Goal: Navigation & Orientation: Find specific page/section

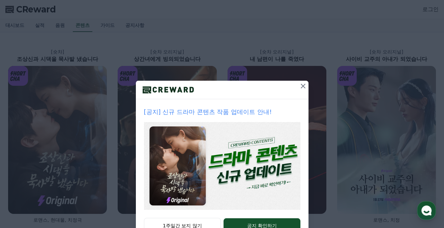
click at [300, 85] on icon at bounding box center [302, 86] width 5 height 5
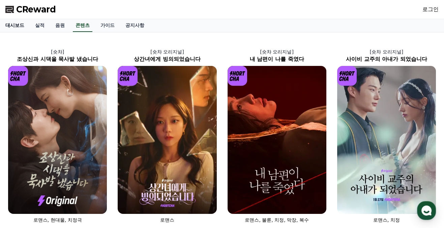
click at [8, 26] on link "대시보드" at bounding box center [15, 25] width 30 height 13
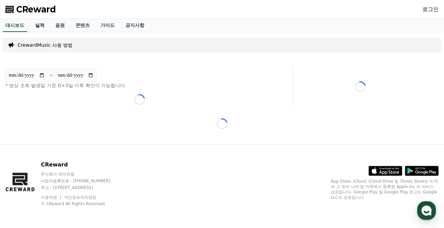
click at [36, 23] on link "실적" at bounding box center [40, 25] width 20 height 13
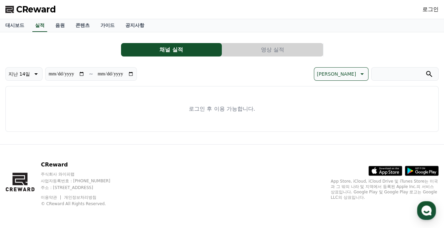
click at [263, 48] on button "영상 실적" at bounding box center [272, 49] width 101 height 13
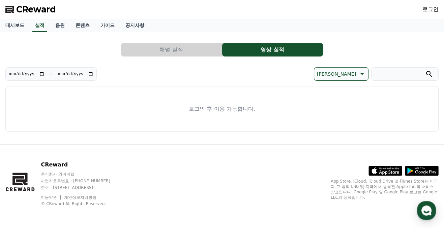
click at [187, 45] on button "채널 실적" at bounding box center [171, 49] width 101 height 13
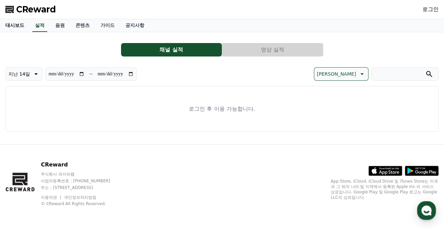
click at [18, 26] on link "대시보드" at bounding box center [15, 25] width 30 height 13
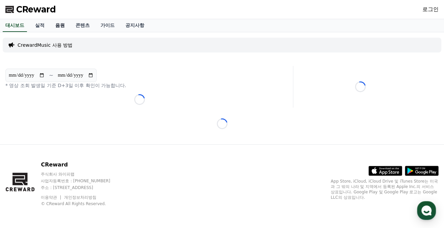
click at [58, 25] on link "음원" at bounding box center [60, 25] width 20 height 13
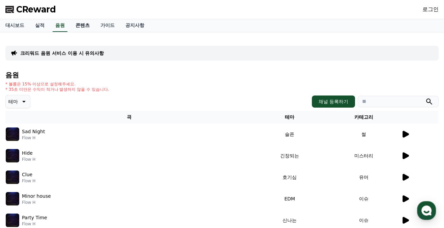
click at [78, 25] on link "콘텐츠" at bounding box center [82, 25] width 25 height 13
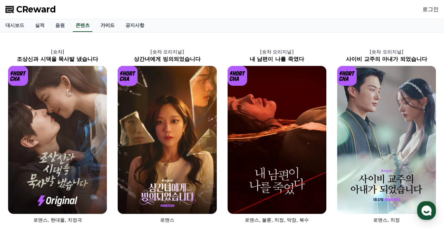
drag, startPoint x: 110, startPoint y: 24, endPoint x: 98, endPoint y: 20, distance: 12.7
click at [110, 24] on link "가이드" at bounding box center [107, 25] width 25 height 13
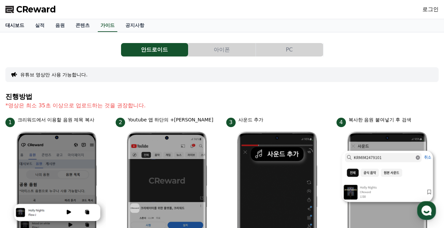
click at [22, 24] on link "대시보드" at bounding box center [15, 25] width 30 height 13
